Goal: Information Seeking & Learning: Learn about a topic

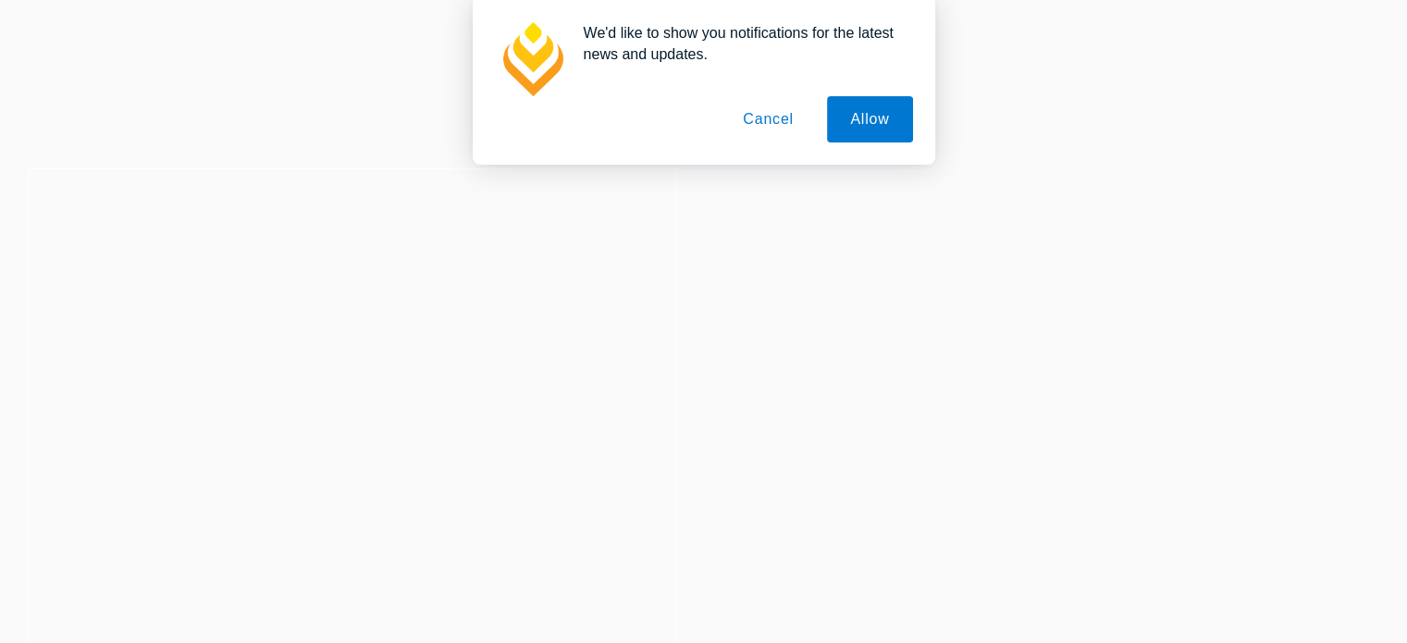
click at [752, 115] on button "Cancel" at bounding box center [768, 119] width 97 height 46
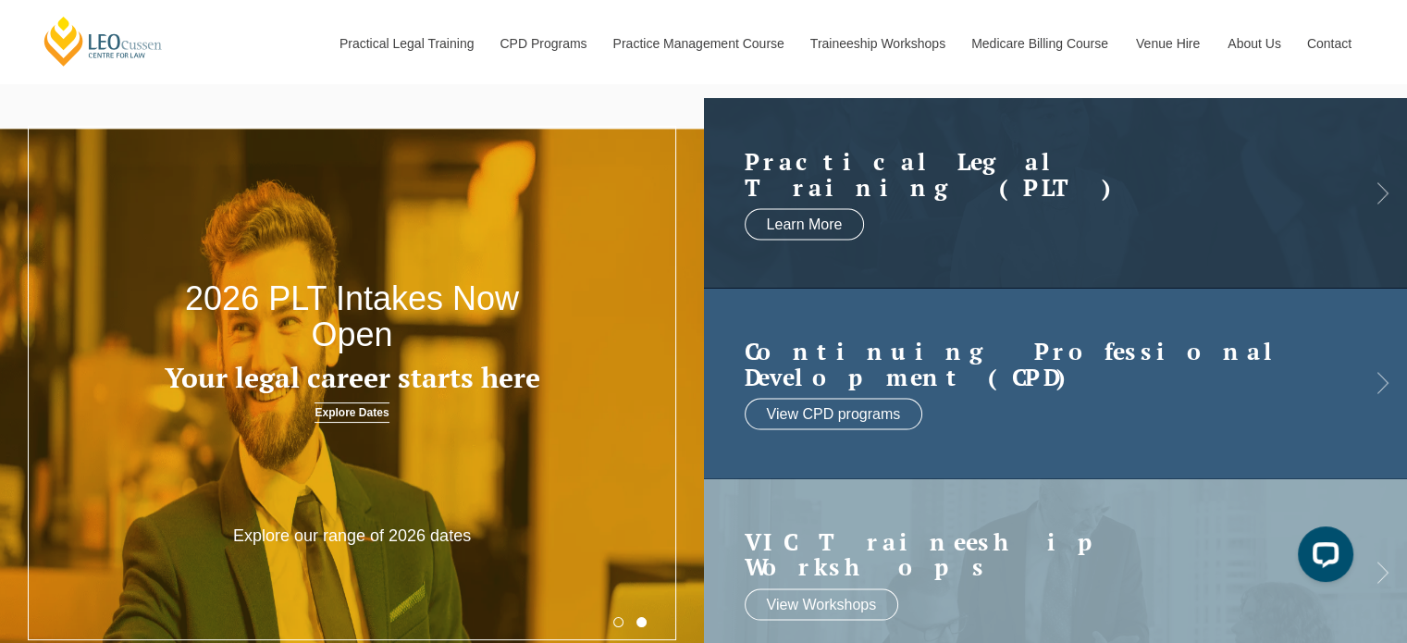
scroll to position [93, 0]
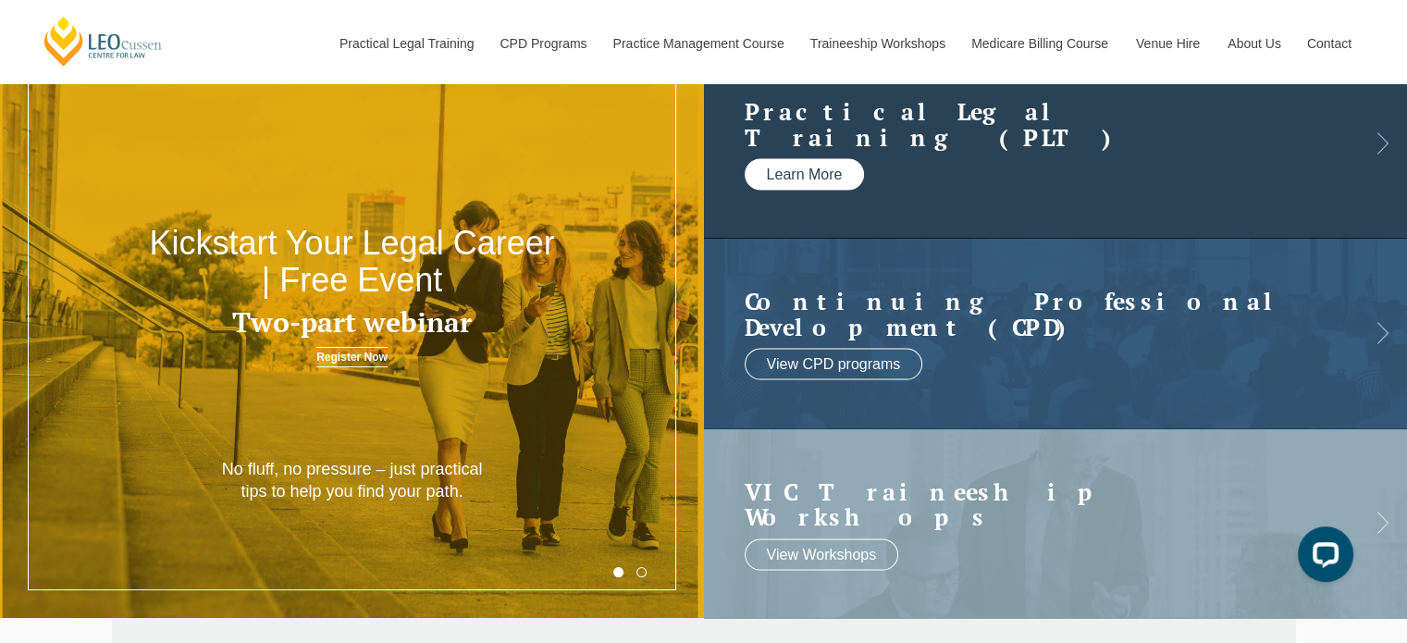
click at [804, 179] on link "Learn More" at bounding box center [805, 174] width 120 height 31
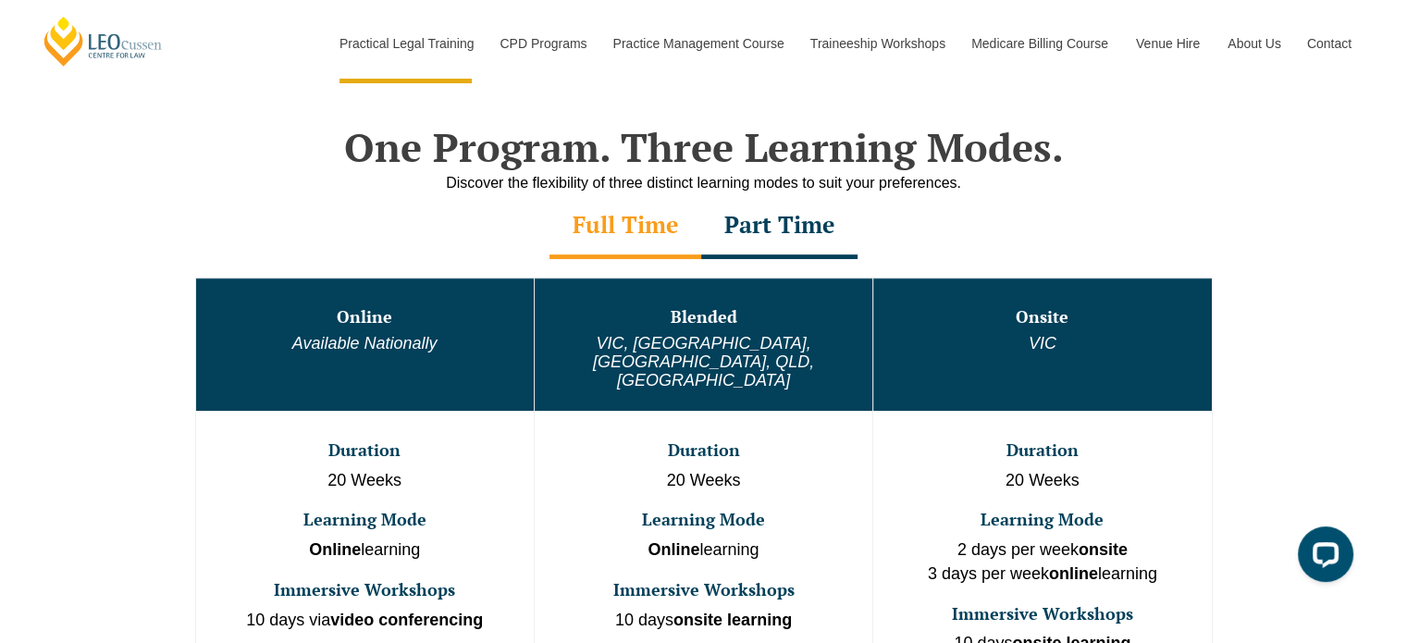
scroll to position [871, 0]
